Goal: Communication & Community: Answer question/provide support

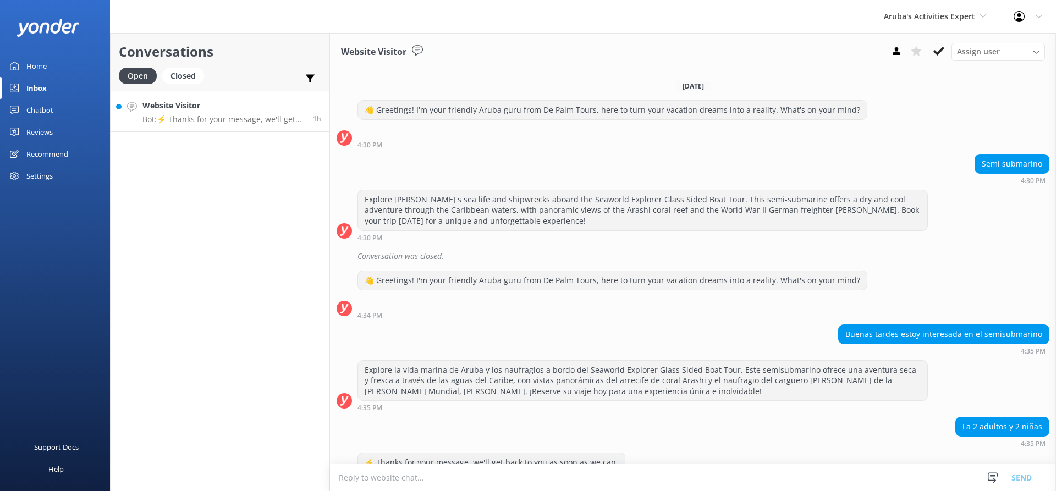
scroll to position [46, 0]
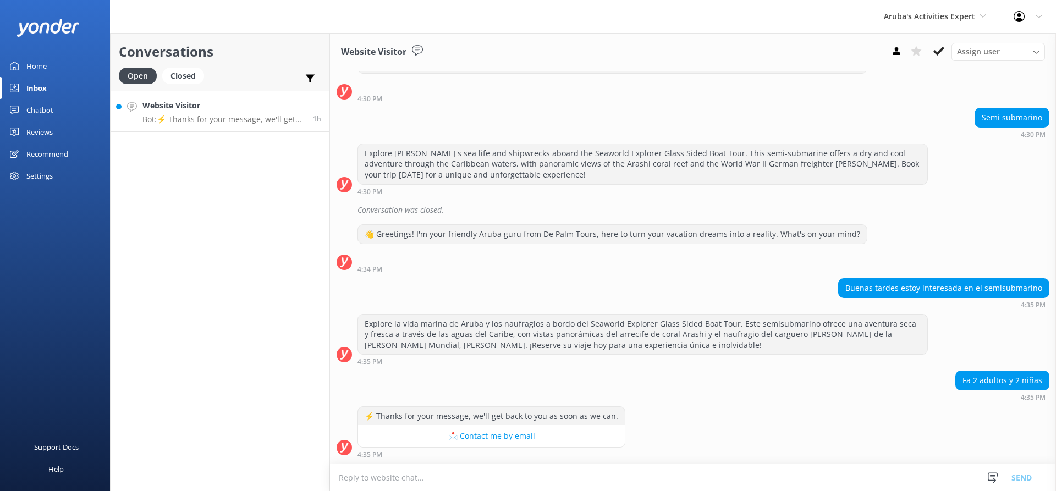
click at [252, 105] on h4 "Website Visitor" at bounding box center [223, 106] width 162 height 12
click at [44, 85] on div "Inbox" at bounding box center [36, 88] width 20 height 22
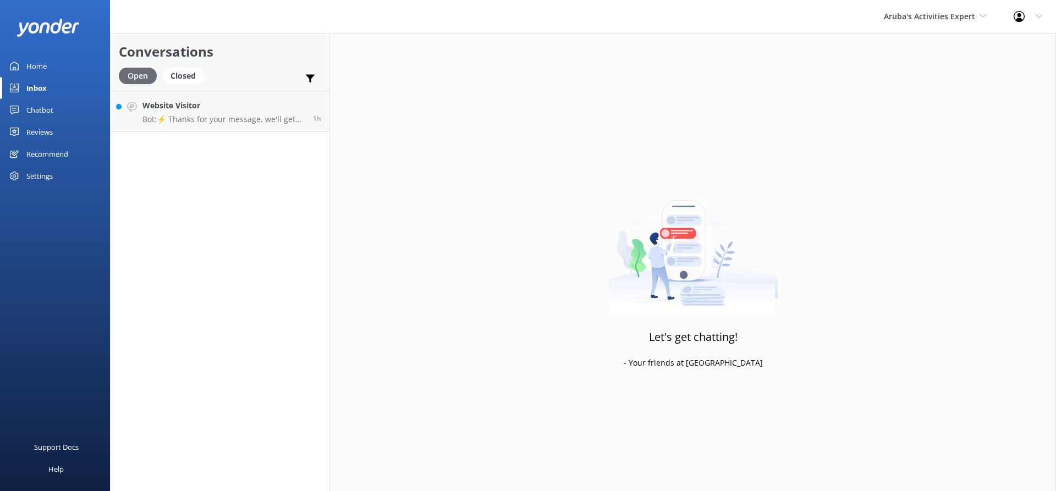
click at [134, 74] on div "Open" at bounding box center [138, 76] width 38 height 17
click at [134, 71] on div "Open" at bounding box center [138, 76] width 38 height 17
click at [32, 62] on div "Home" at bounding box center [36, 66] width 20 height 22
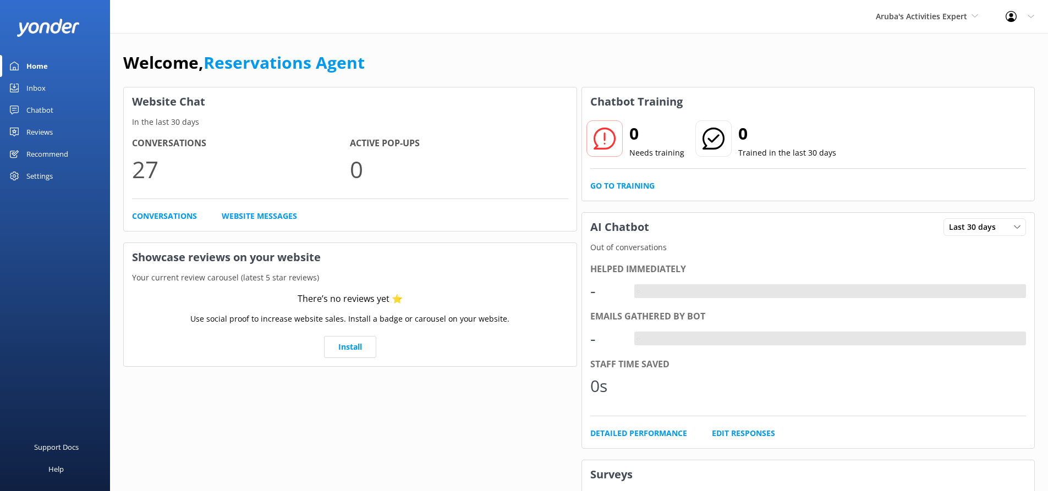
click at [25, 83] on link "Inbox" at bounding box center [55, 88] width 110 height 22
